Goal: Find contact information: Find contact information

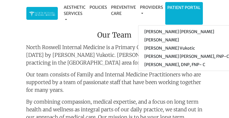
scroll to position [410, 0]
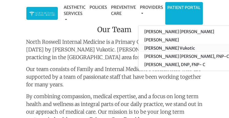
click at [165, 50] on link "[PERSON_NAME] Vukotic" at bounding box center [187, 48] width 97 height 8
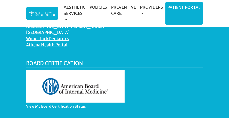
scroll to position [898, 0]
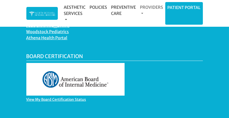
click at [146, 9] on link "Providers" at bounding box center [151, 10] width 27 height 16
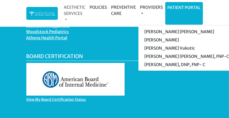
click at [79, 13] on link "Aesthetic Services" at bounding box center [75, 13] width 26 height 23
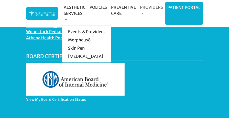
click at [146, 8] on link "Providers" at bounding box center [151, 10] width 27 height 16
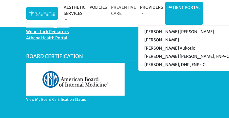
click at [123, 6] on link "Preventive Care" at bounding box center [123, 10] width 29 height 16
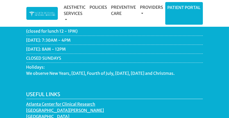
scroll to position [564, 0]
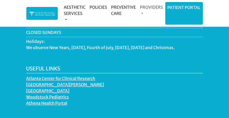
click at [141, 12] on link "Providers" at bounding box center [151, 10] width 27 height 16
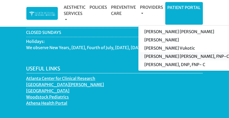
click at [159, 58] on link "[PERSON_NAME] [PERSON_NAME], FNP-C" at bounding box center [187, 56] width 97 height 8
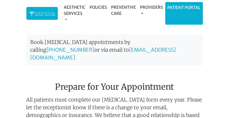
scroll to position [436, 0]
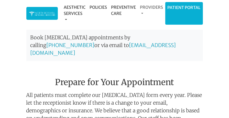
click at [143, 9] on link "Providers" at bounding box center [151, 10] width 27 height 16
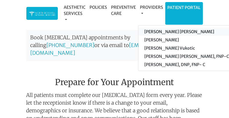
click at [160, 32] on link "[PERSON_NAME] [PERSON_NAME]" at bounding box center [187, 31] width 97 height 8
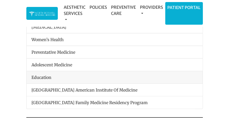
scroll to position [179, 0]
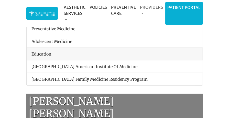
click at [149, 9] on link "Providers" at bounding box center [151, 10] width 27 height 16
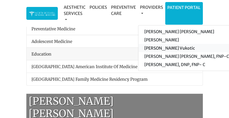
click at [154, 48] on link "[PERSON_NAME] Vukotic" at bounding box center [187, 48] width 97 height 8
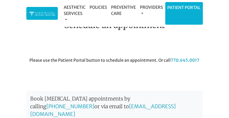
scroll to position [436, 0]
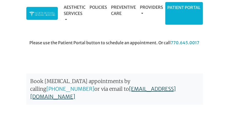
drag, startPoint x: 174, startPoint y: 70, endPoint x: 52, endPoint y: 68, distance: 122.5
click at [52, 73] on p "Book [MEDICAL_DATA] appointments by calling [PHONE_NUMBER] or via email to [EMA…" at bounding box center [114, 88] width 177 height 31
copy link "[EMAIL_ADDRESS][DOMAIN_NAME]"
